Goal: Task Accomplishment & Management: Complete application form

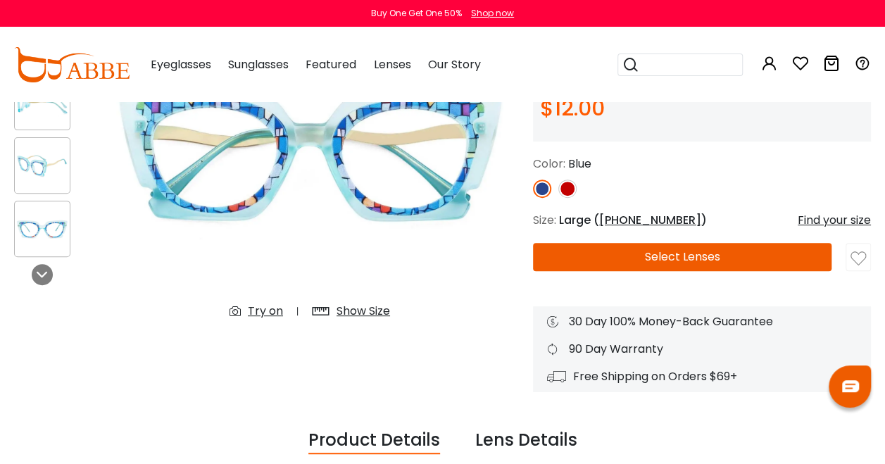
scroll to position [179, 0]
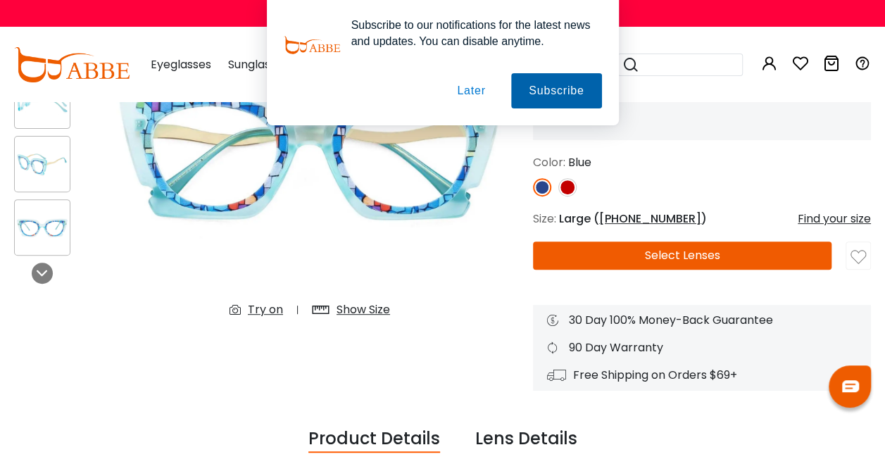
click at [0, 0] on button "Subscribe" at bounding box center [0, 0] width 0 height 0
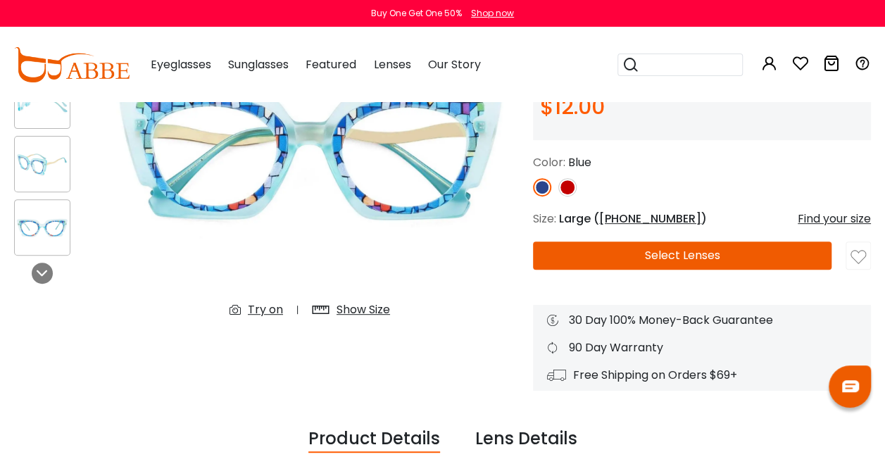
click at [366, 310] on div "Show Size" at bounding box center [362, 309] width 53 height 17
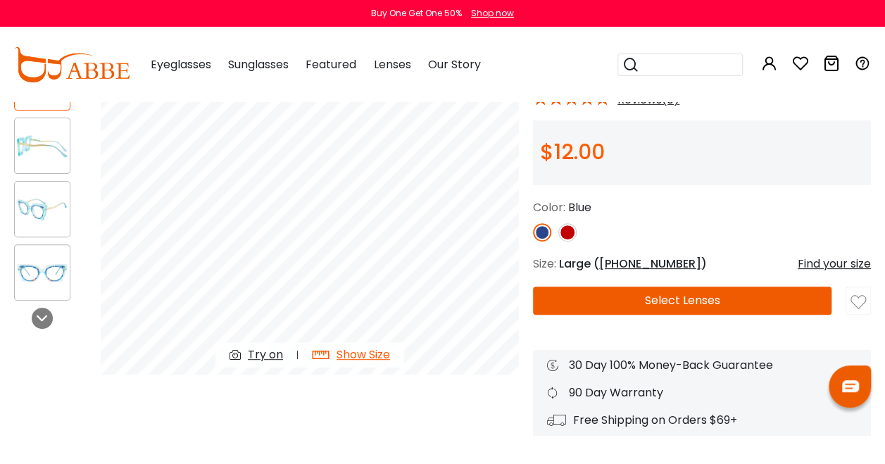
scroll to position [135, 0]
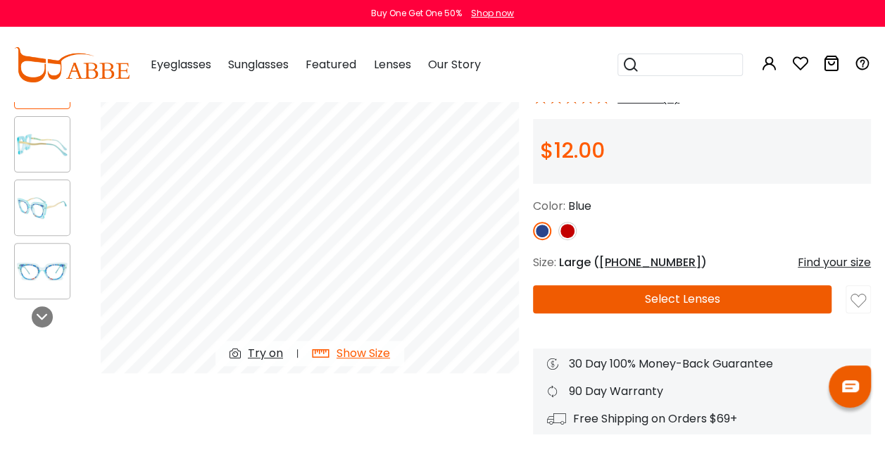
click at [276, 348] on div "Try on" at bounding box center [265, 353] width 35 height 17
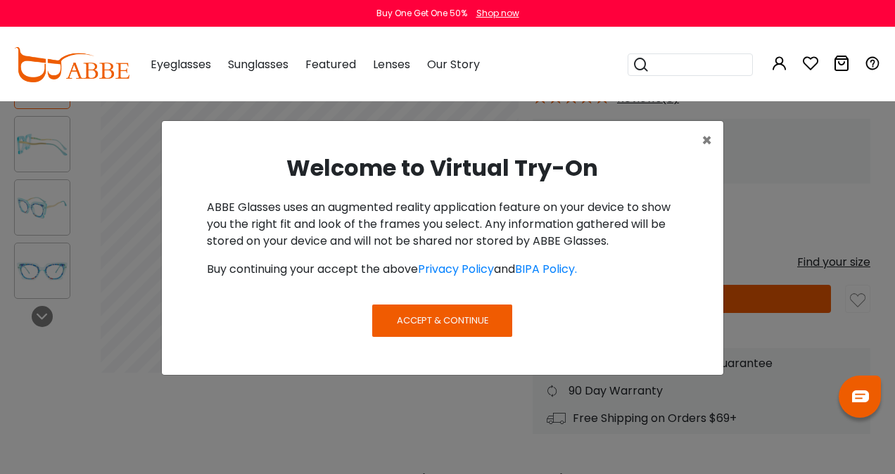
click at [434, 319] on span "Accept & Continue" at bounding box center [442, 320] width 91 height 13
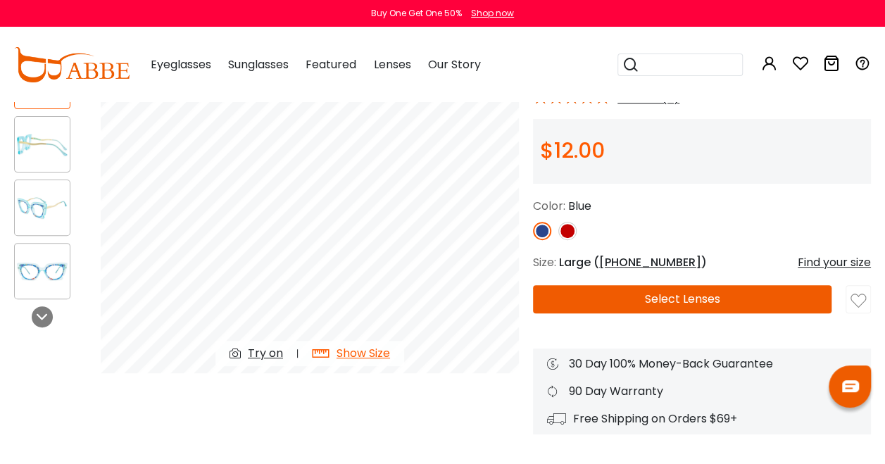
click at [263, 352] on div "Try on" at bounding box center [265, 353] width 35 height 17
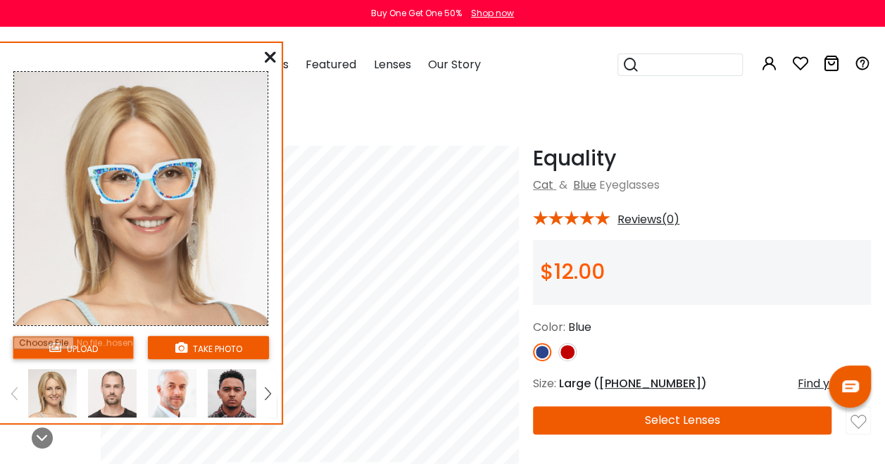
scroll to position [0, 0]
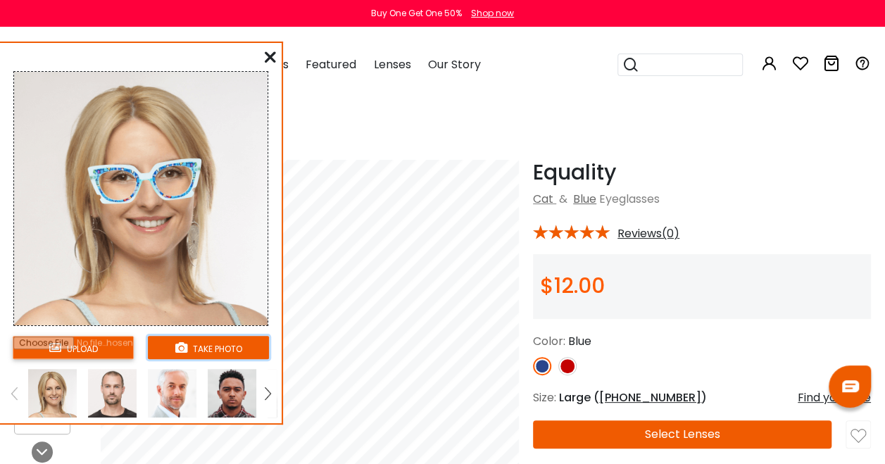
click at [213, 342] on button "take photo" at bounding box center [208, 347] width 121 height 23
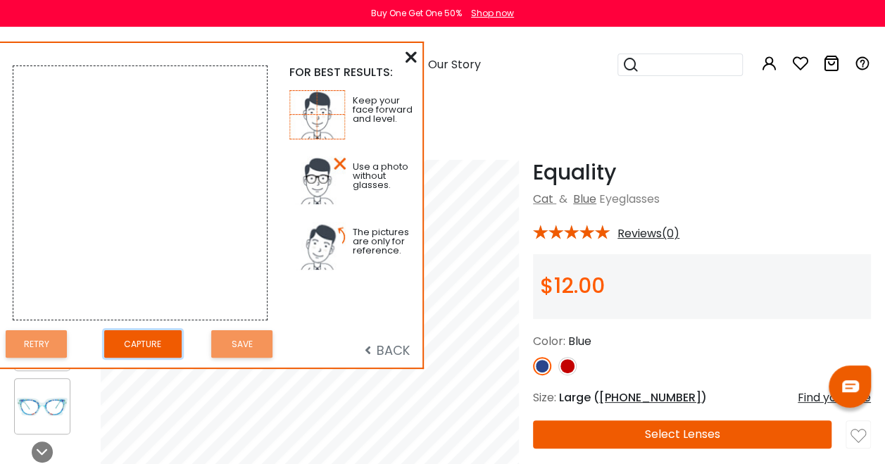
click at [138, 350] on button "Capture" at bounding box center [142, 343] width 77 height 27
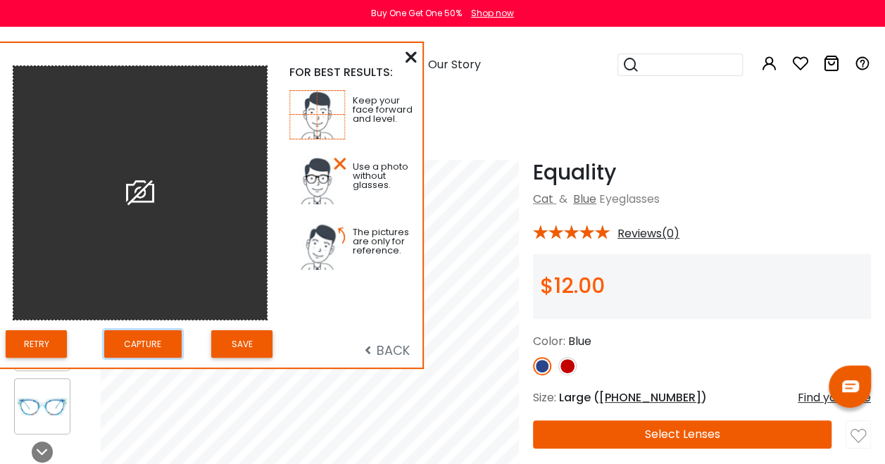
click at [134, 194] on img at bounding box center [139, 192] width 253 height 253
click at [398, 348] on span "BACK" at bounding box center [387, 350] width 45 height 18
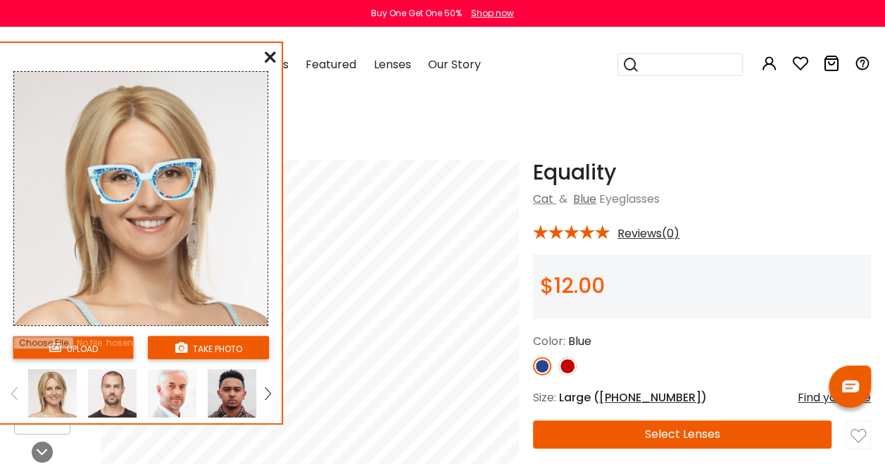
click at [74, 348] on input "file" at bounding box center [73, 347] width 121 height 23
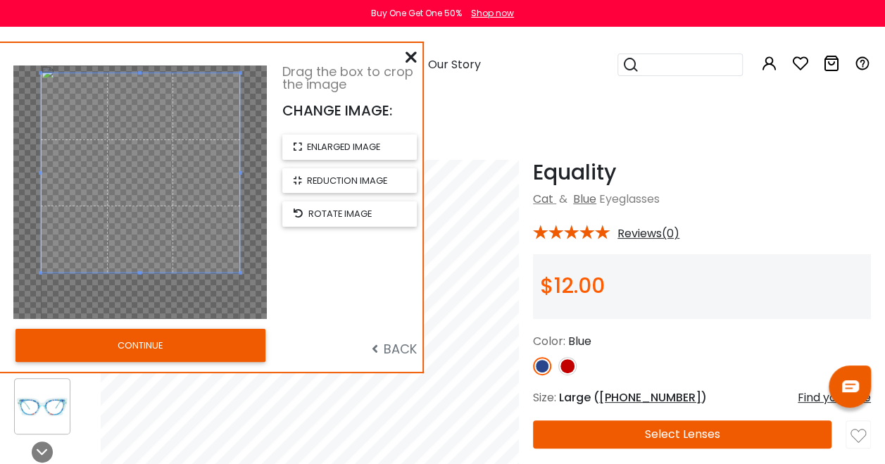
drag, startPoint x: 141, startPoint y: 112, endPoint x: 141, endPoint y: 71, distance: 40.8
drag, startPoint x: 141, startPoint y: 71, endPoint x: 117, endPoint y: 289, distance: 219.5
click at [117, 289] on div at bounding box center [139, 191] width 253 height 253
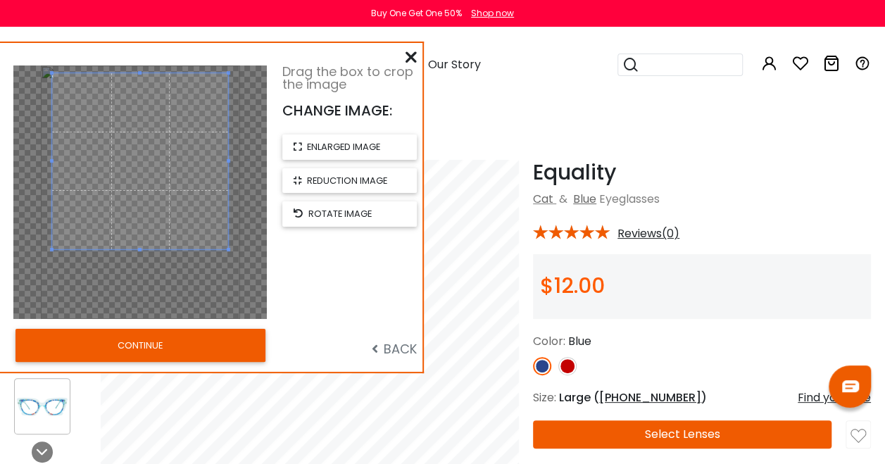
click at [137, 274] on div at bounding box center [139, 191] width 253 height 253
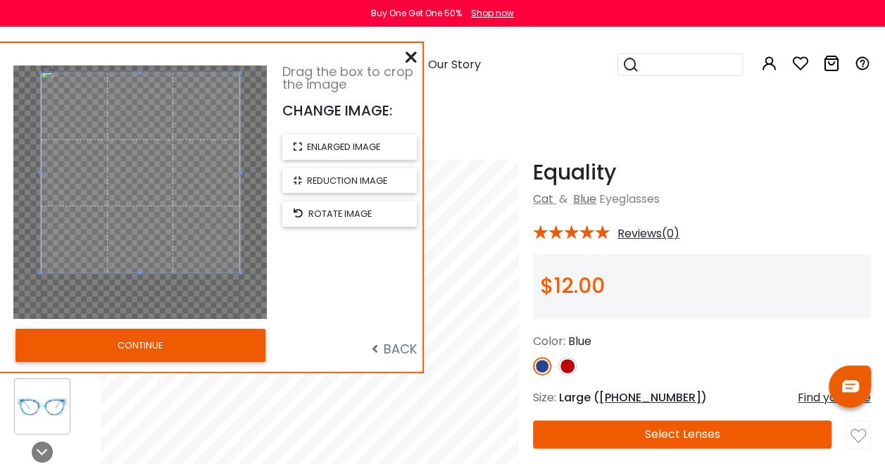
drag, startPoint x: 139, startPoint y: 236, endPoint x: 129, endPoint y: 300, distance: 65.4
click at [129, 300] on div at bounding box center [139, 191] width 253 height 253
drag, startPoint x: 141, startPoint y: 272, endPoint x: 140, endPoint y: 301, distance: 29.6
click at [140, 301] on div at bounding box center [139, 191] width 253 height 253
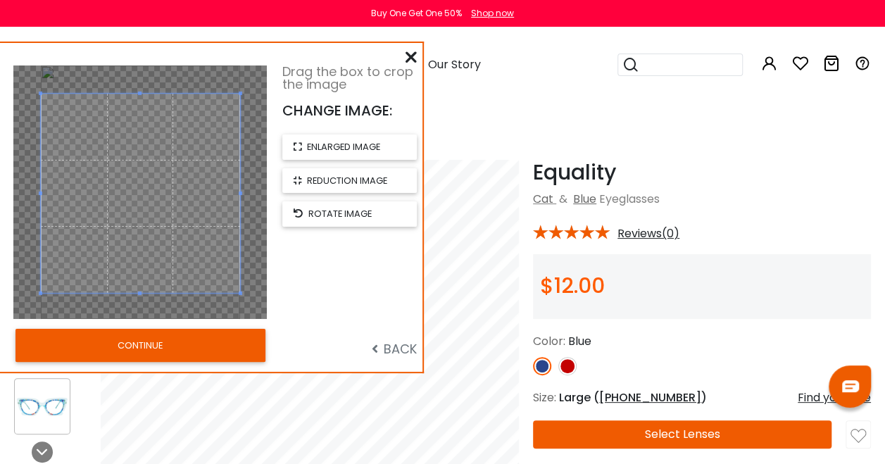
drag, startPoint x: 165, startPoint y: 186, endPoint x: 164, endPoint y: 207, distance: 20.4
click at [164, 207] on span at bounding box center [140, 193] width 199 height 199
drag, startPoint x: 138, startPoint y: 291, endPoint x: 139, endPoint y: 315, distance: 23.3
click at [139, 315] on div at bounding box center [139, 191] width 253 height 253
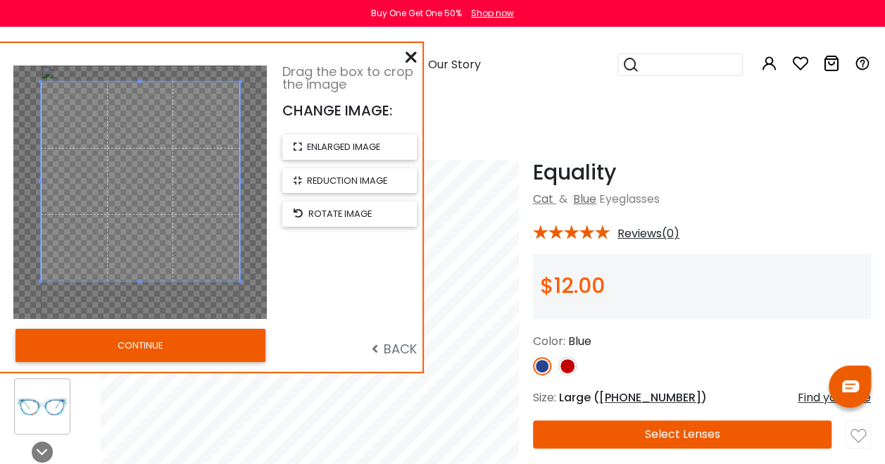
drag, startPoint x: 170, startPoint y: 189, endPoint x: 177, endPoint y: 177, distance: 13.9
drag, startPoint x: 177, startPoint y: 177, endPoint x: 475, endPoint y: 138, distance: 300.2
click at [475, 138] on div "Home Eyeglasses Equality" at bounding box center [442, 120] width 856 height 38
click at [140, 344] on button "CONTINUE" at bounding box center [140, 345] width 250 height 32
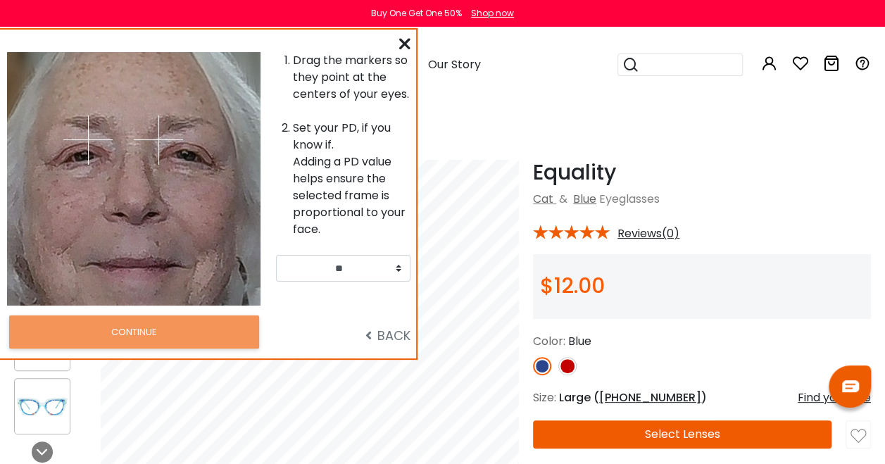
drag, startPoint x: 132, startPoint y: 151, endPoint x: 125, endPoint y: 137, distance: 14.8
click at [125, 137] on div at bounding box center [70, 178] width 127 height 253
drag, startPoint x: 159, startPoint y: 135, endPoint x: 186, endPoint y: 156, distance: 34.2
click at [186, 156] on img at bounding box center [188, 154] width 49 height 49
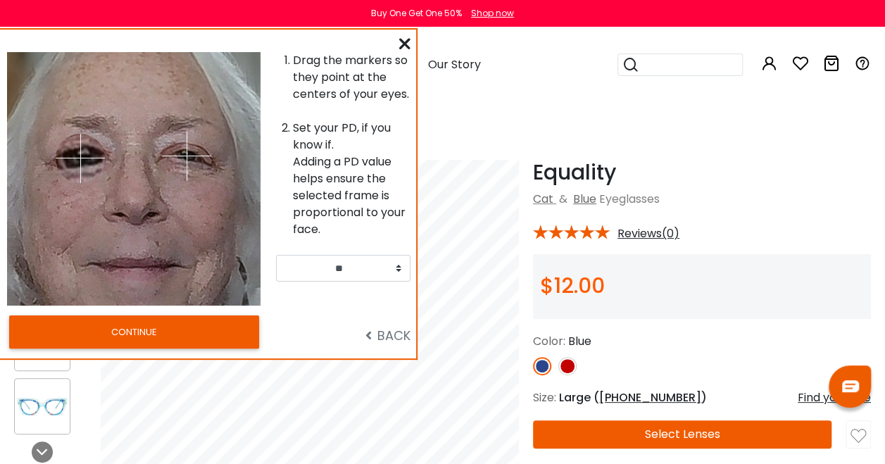
drag, startPoint x: 90, startPoint y: 137, endPoint x: 80, endPoint y: 158, distance: 22.7
click at [80, 158] on img at bounding box center [80, 158] width 49 height 49
click at [85, 155] on img at bounding box center [85, 155] width 49 height 49
click at [397, 267] on select "** ** ** ** ** ** ** ** ** ** ** ** ** ** ** ** ** ** ** ** ** ** ** ** ** ** *…" at bounding box center [343, 268] width 134 height 27
select select "**"
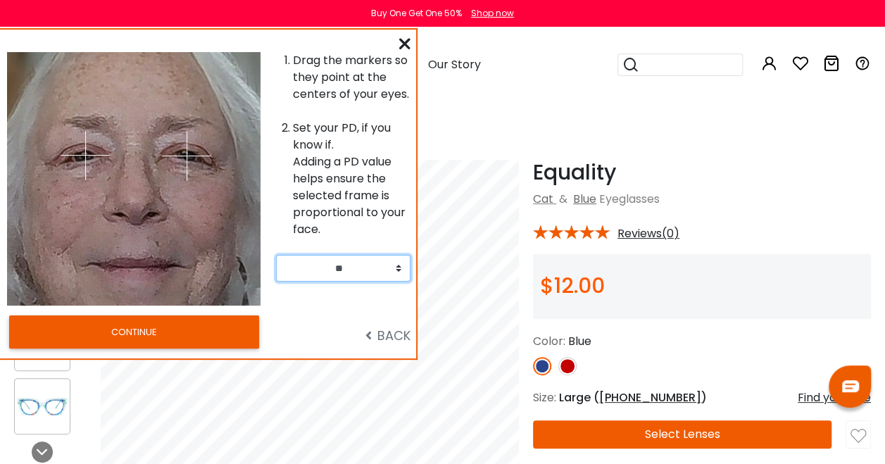
click at [276, 255] on select "** ** ** ** ** ** ** ** ** ** ** ** ** ** ** ** ** ** ** ** ** ** ** ** ** ** *…" at bounding box center [343, 268] width 134 height 27
click at [169, 326] on button "CONTINUE" at bounding box center [134, 331] width 250 height 32
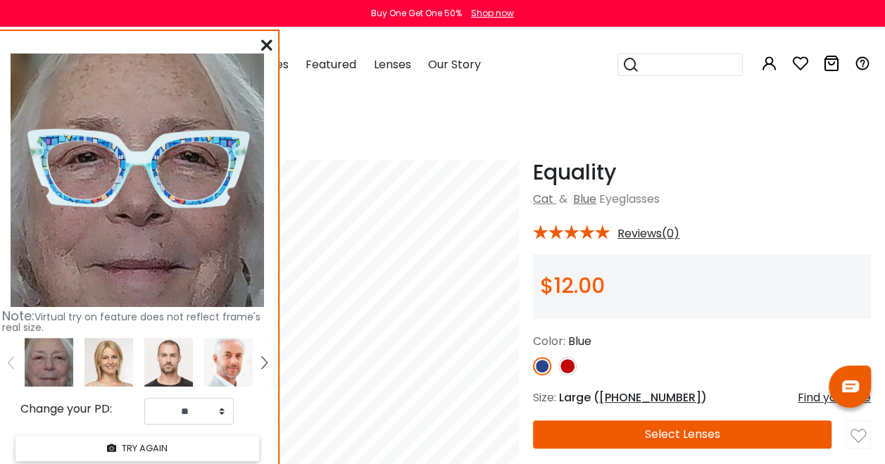
click at [140, 158] on img at bounding box center [139, 168] width 243 height 122
click at [222, 410] on select "** ** ** ** ** ** ** ** ** ** ** ** ** ** ** ** ** ** ** ** ** ** ** ** ** ** *…" at bounding box center [189, 411] width 89 height 27
select select "**"
click at [145, 398] on select "** ** ** ** ** ** ** ** ** ** ** ** ** ** ** ** ** ** ** ** ** ** ** ** ** ** *…" at bounding box center [189, 411] width 89 height 27
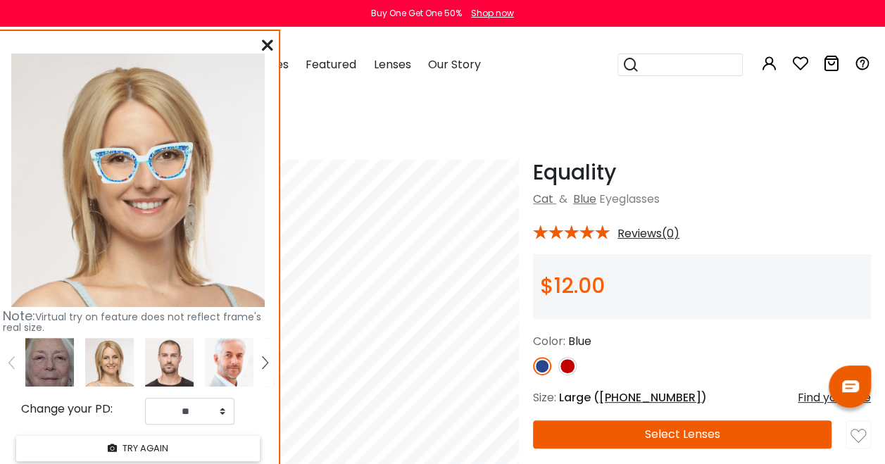
click at [203, 364] on div at bounding box center [229, 362] width 60 height 49
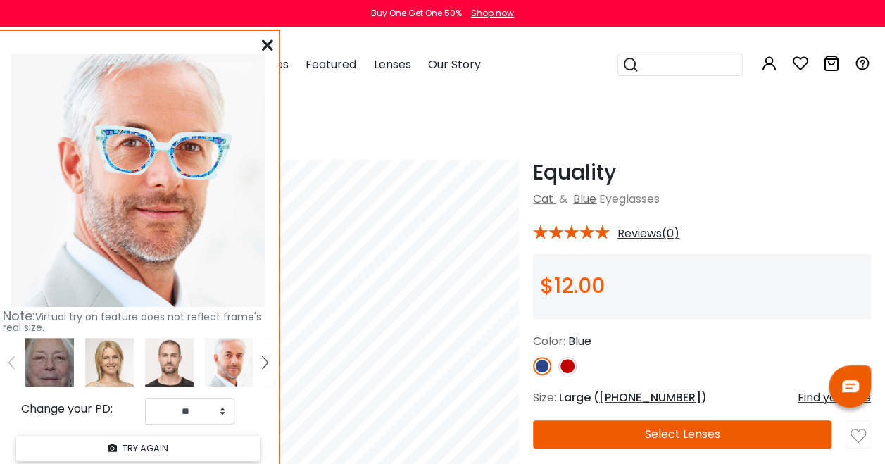
click at [50, 363] on img at bounding box center [49, 362] width 49 height 49
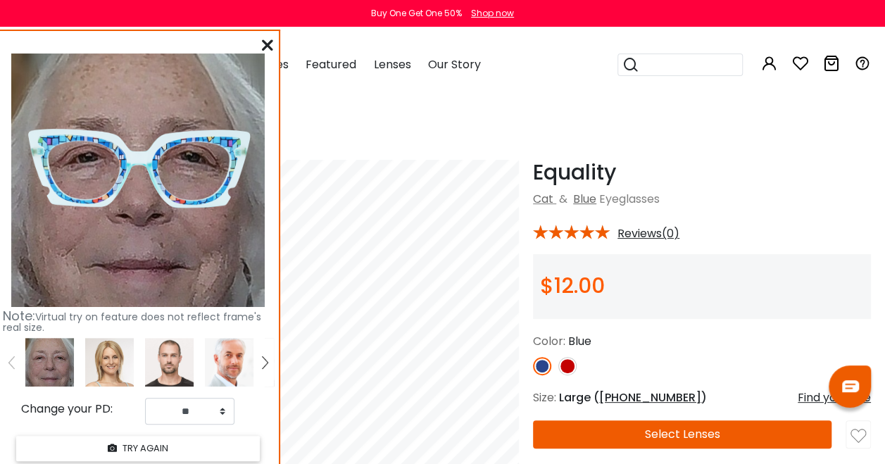
click at [268, 39] on icon at bounding box center [267, 44] width 11 height 11
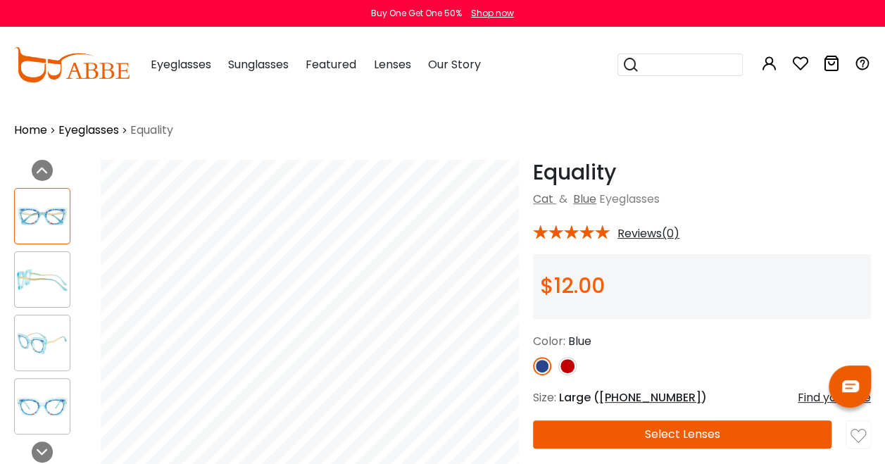
click at [571, 367] on img at bounding box center [567, 366] width 18 height 18
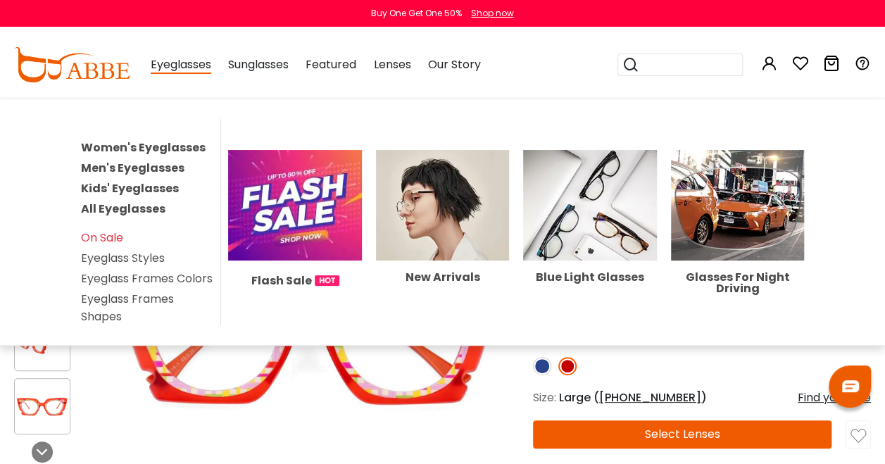
click at [100, 307] on link "Eyeglass Frames Shapes" at bounding box center [127, 308] width 93 height 34
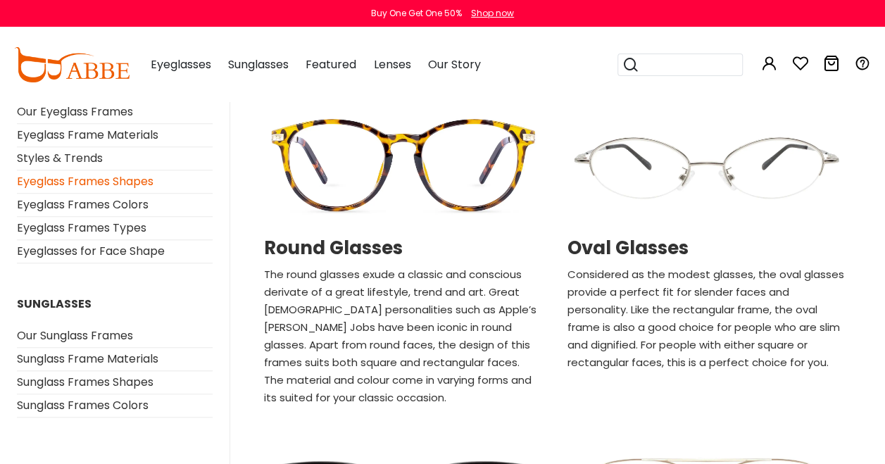
scroll to position [483, 0]
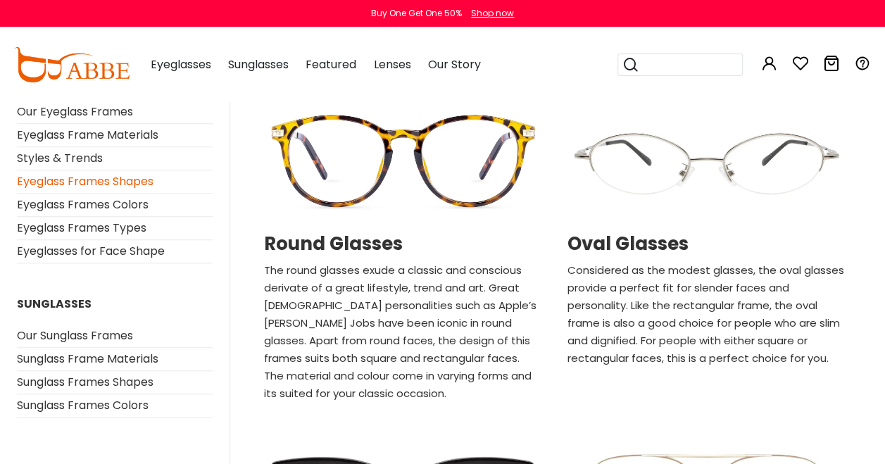
click at [395, 159] on img at bounding box center [402, 161] width 289 height 144
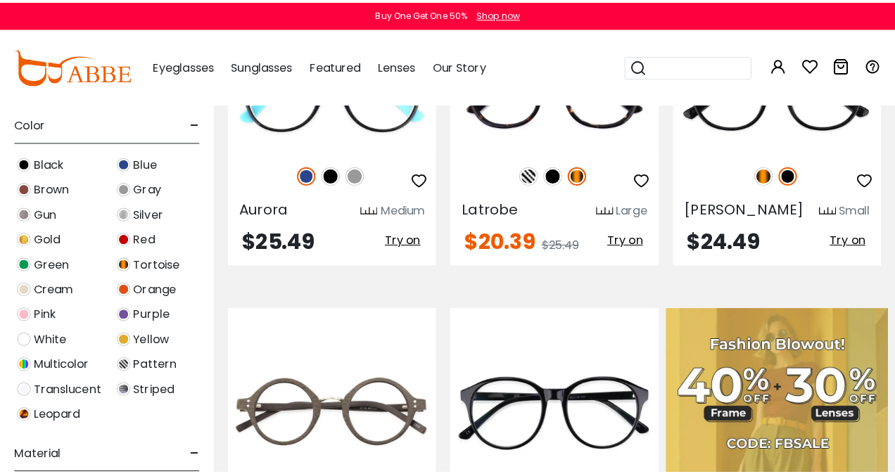
scroll to position [746, 0]
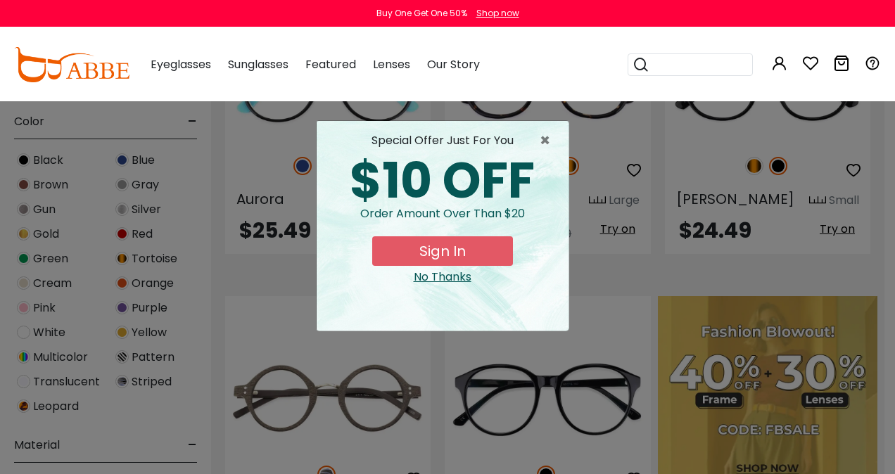
click at [440, 250] on button "Sign In" at bounding box center [442, 251] width 141 height 30
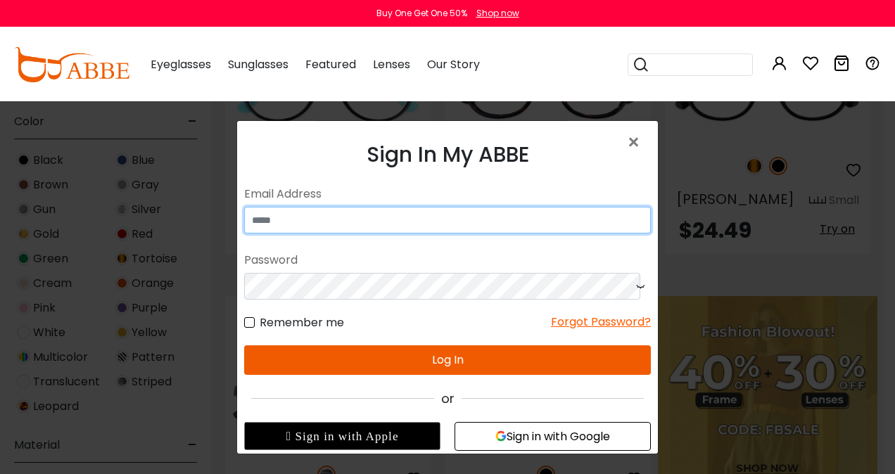
click at [381, 224] on input "email" at bounding box center [447, 220] width 407 height 27
type input "**********"
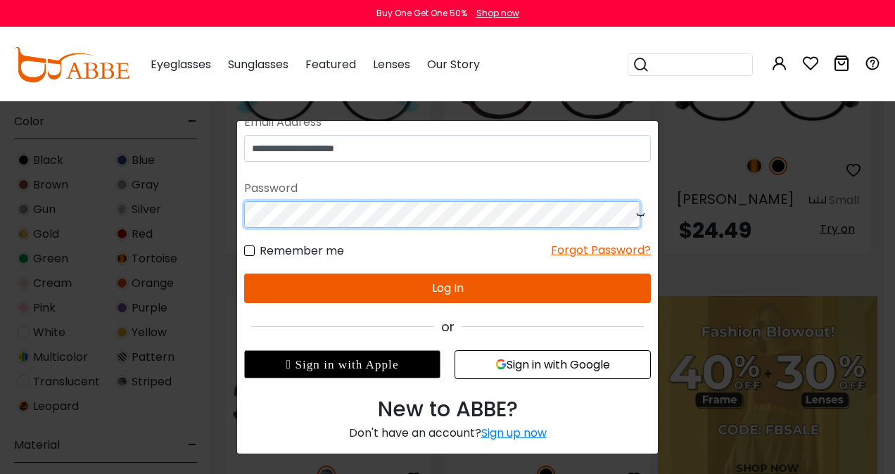
scroll to position [80, 0]
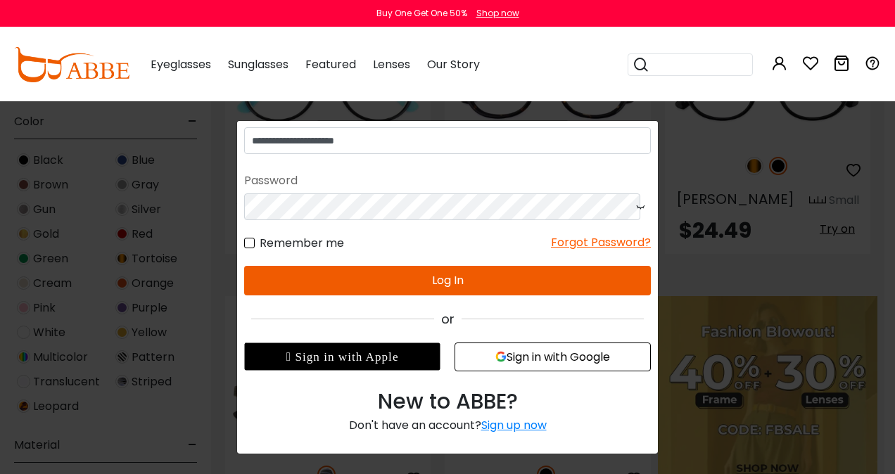
click at [534, 392] on div "New to ABBE?" at bounding box center [447, 402] width 407 height 32
click at [258, 429] on div "Don't have an account? Sign up now" at bounding box center [447, 425] width 407 height 17
click at [526, 427] on div "Sign up now" at bounding box center [513, 425] width 65 height 16
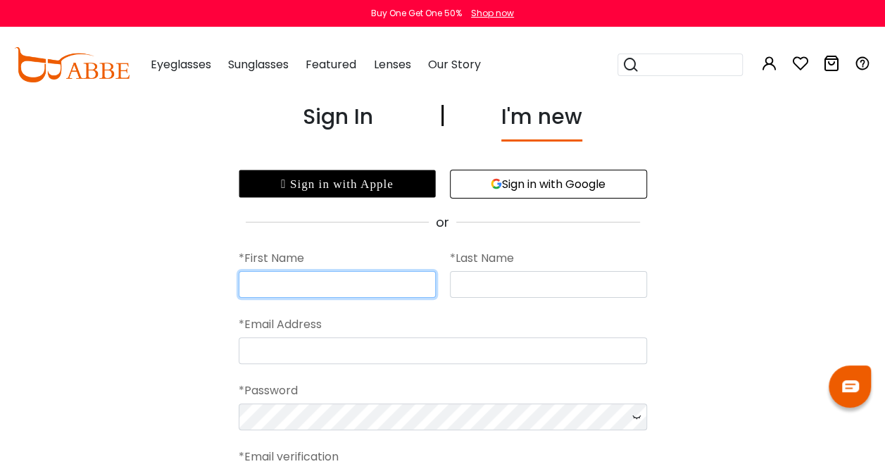
click at [350, 276] on input "text" at bounding box center [337, 284] width 197 height 27
type input "*******"
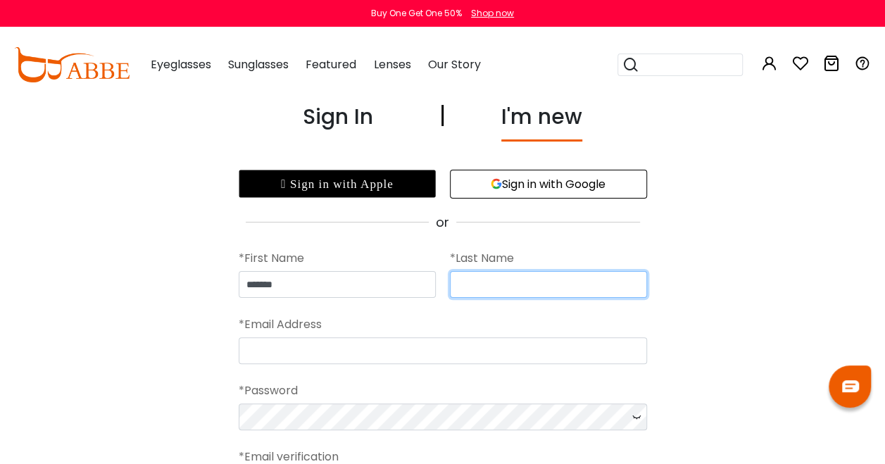
type input "*******"
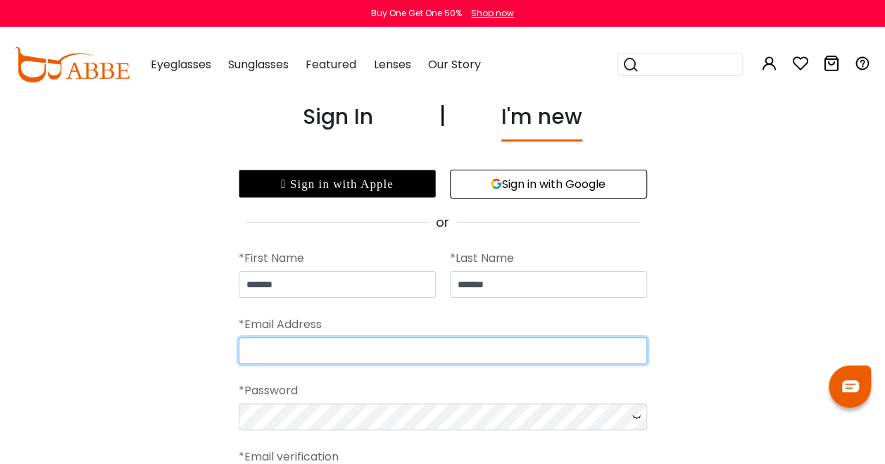
type input "**********"
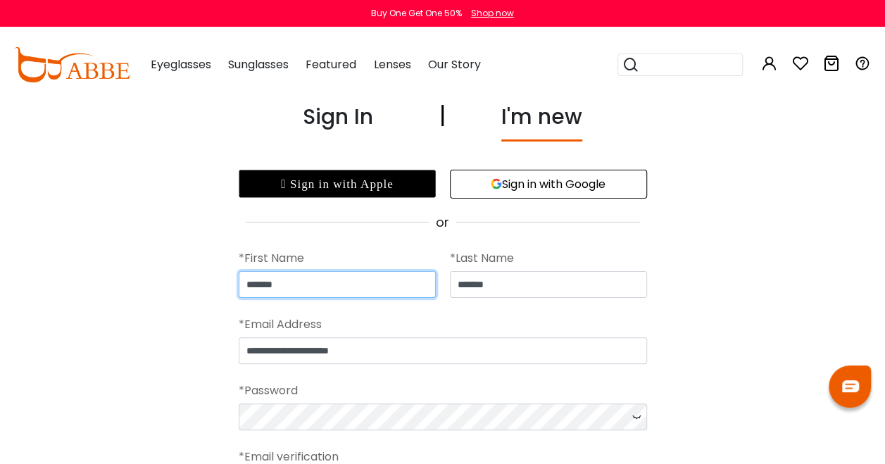
type input "*******"
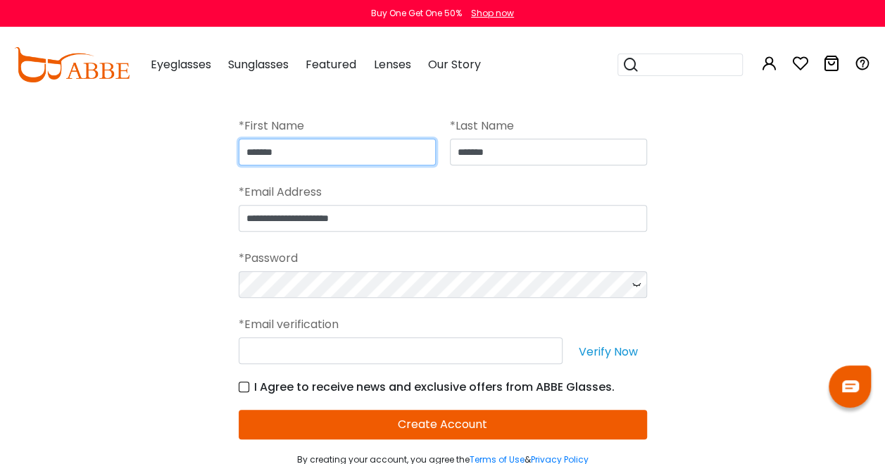
scroll to position [134, 0]
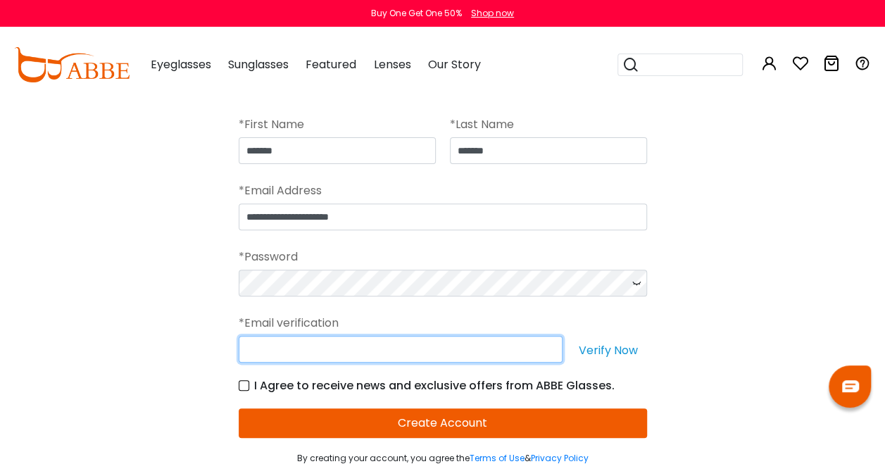
click at [323, 341] on input "text" at bounding box center [401, 349] width 324 height 27
type input "**********"
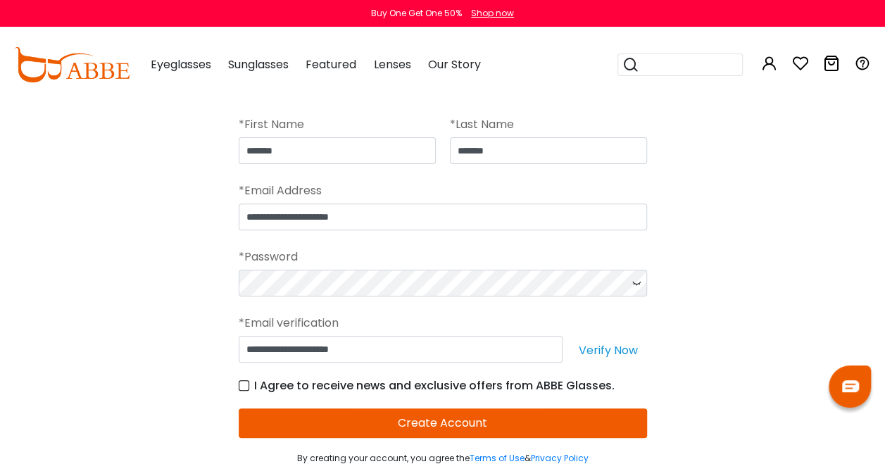
click at [616, 350] on button "Verify Now" at bounding box center [607, 349] width 77 height 27
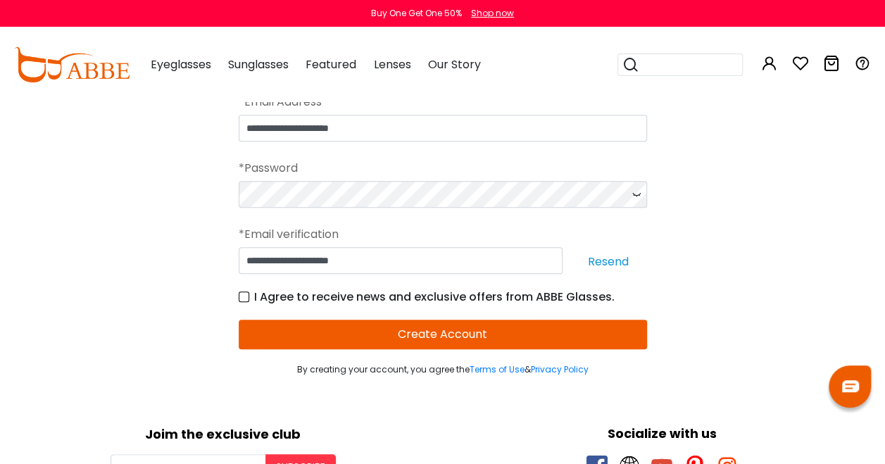
scroll to position [228, 0]
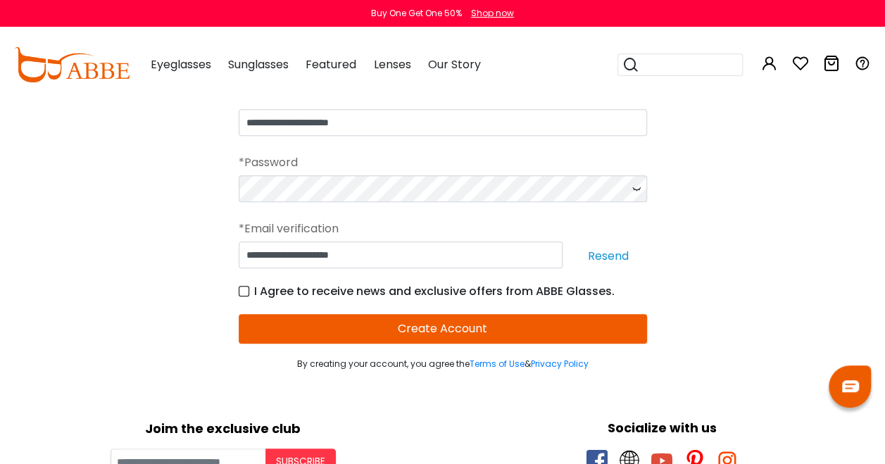
click at [438, 327] on button "Create Account" at bounding box center [443, 329] width 408 height 30
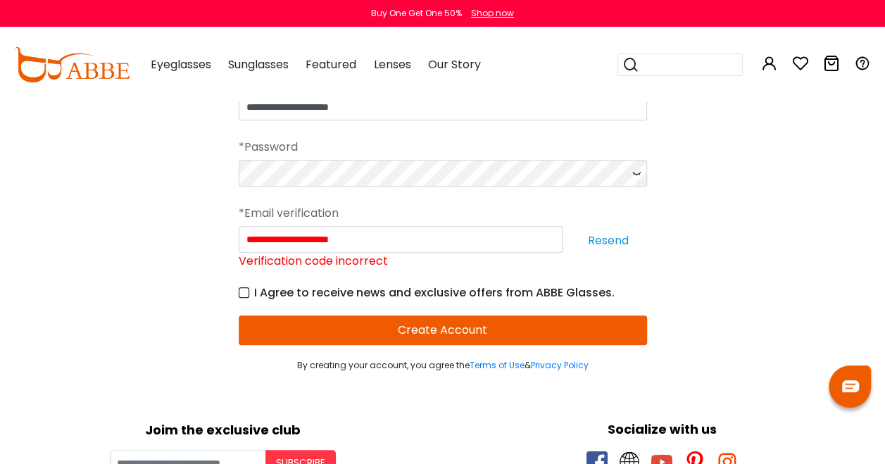
scroll to position [259, 0]
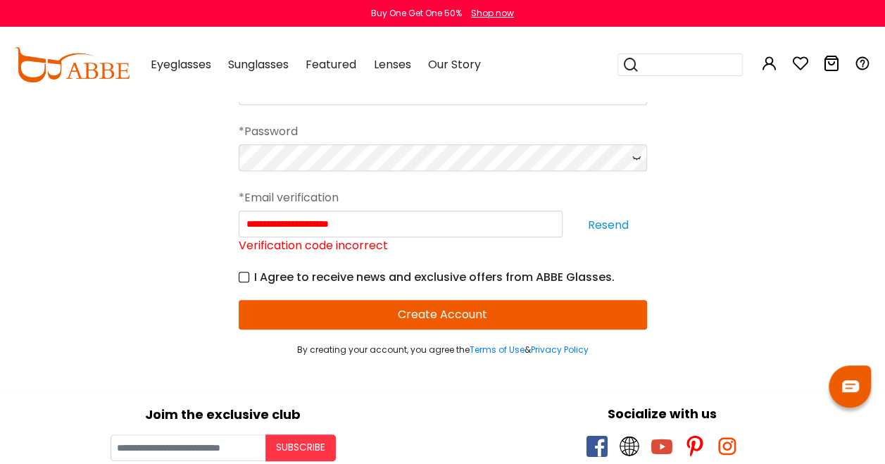
click at [611, 223] on button "Resend" at bounding box center [607, 223] width 77 height 27
click at [611, 223] on div "**********" at bounding box center [443, 232] width 408 height 44
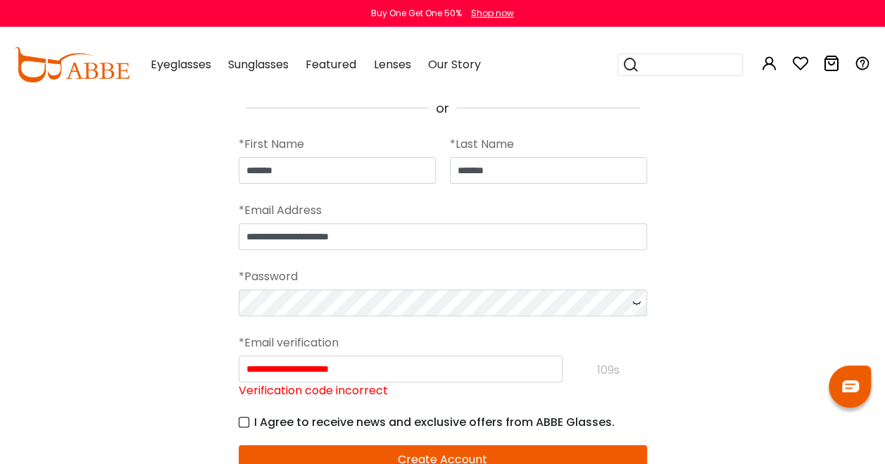
scroll to position [0, 0]
